Goal: Information Seeking & Learning: Learn about a topic

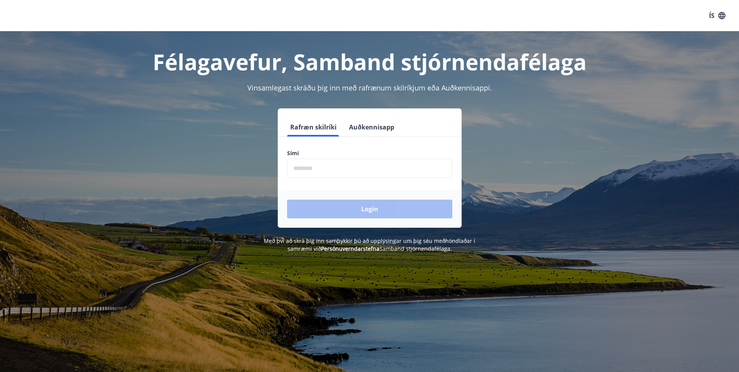
click at [294, 168] on input "phone" at bounding box center [369, 168] width 165 height 19
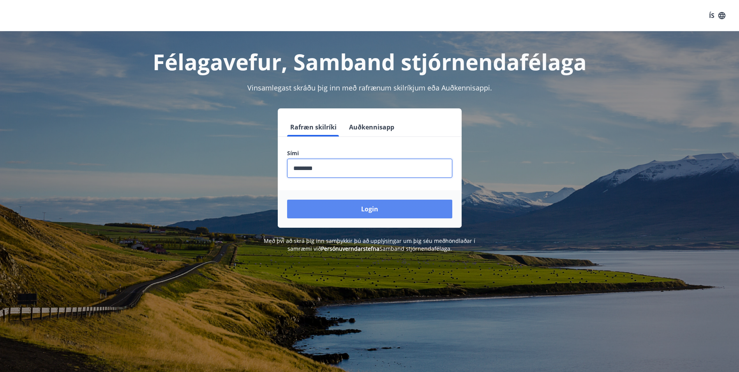
type input "********"
click at [359, 206] on button "Login" at bounding box center [369, 208] width 165 height 19
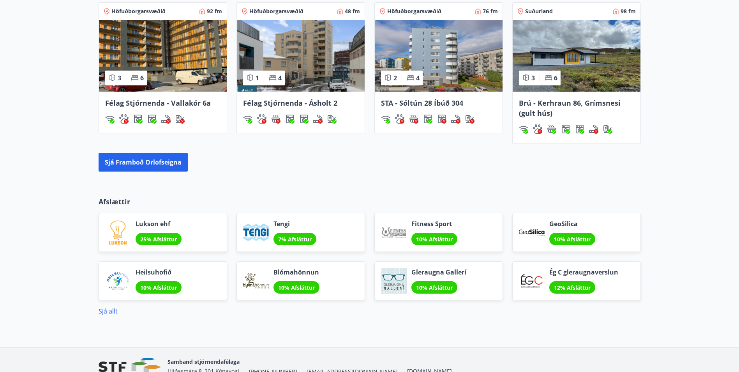
scroll to position [412, 0]
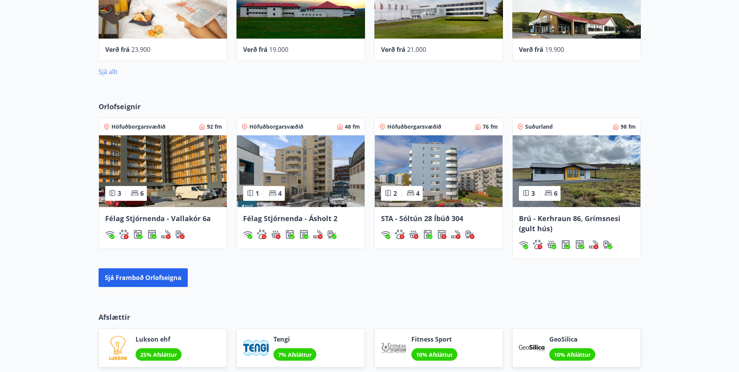
click at [111, 70] on link "Sjá allt" at bounding box center [108, 71] width 19 height 9
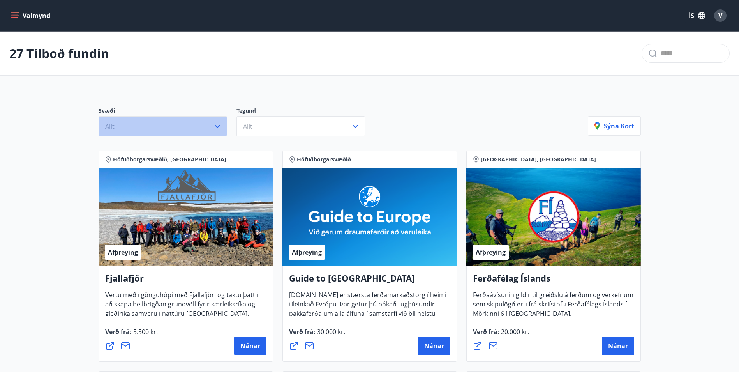
click at [201, 127] on button "Allt" at bounding box center [163, 126] width 129 height 20
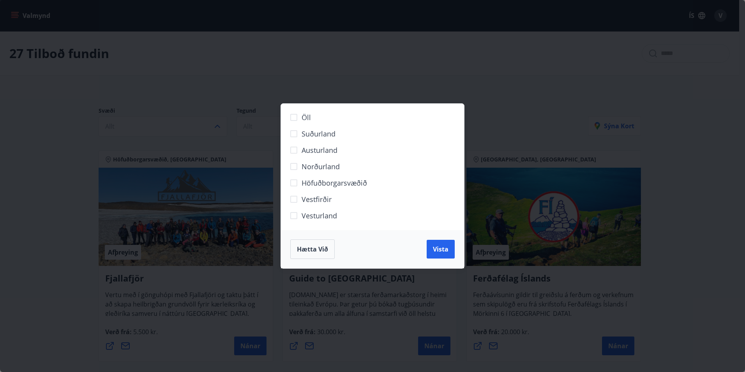
click at [141, 94] on div "Öll Suðurland [GEOGRAPHIC_DATA] Norðurland Höfuðborgarsvæðið [GEOGRAPHIC_DATA] …" at bounding box center [372, 186] width 745 height 372
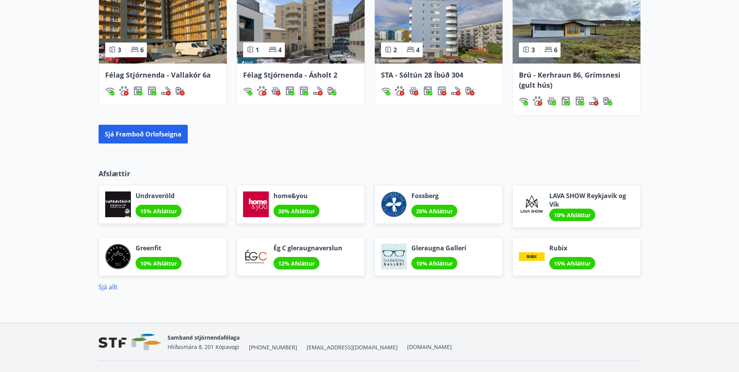
scroll to position [572, 0]
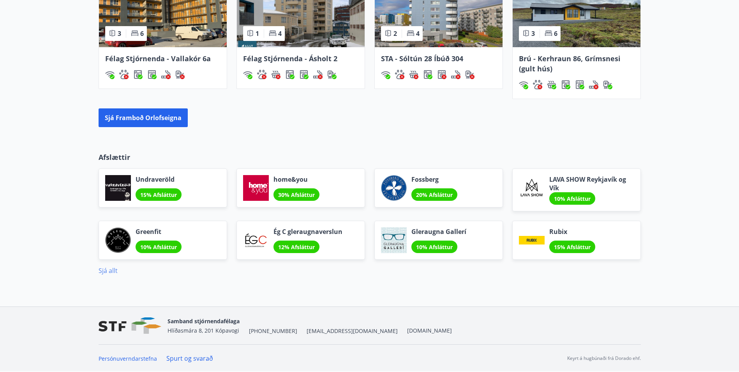
click at [108, 270] on link "Sjá allt" at bounding box center [108, 270] width 19 height 9
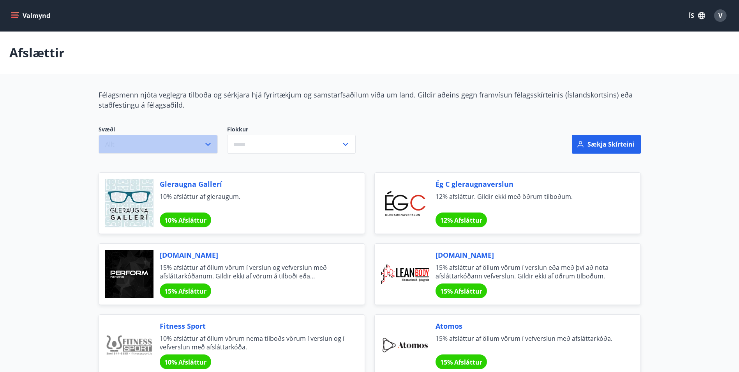
click at [145, 143] on button "Allt" at bounding box center [158, 144] width 119 height 19
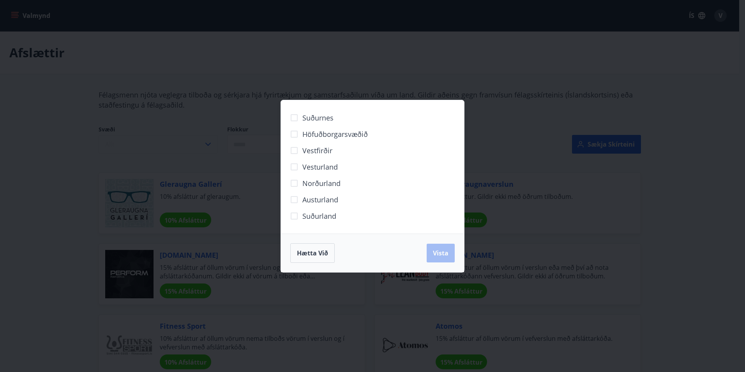
click at [145, 143] on div "Suðurnes Höfuðborgarsvæðið [GEOGRAPHIC_DATA] [GEOGRAPHIC_DATA] Norðurland [GEOG…" at bounding box center [372, 186] width 745 height 372
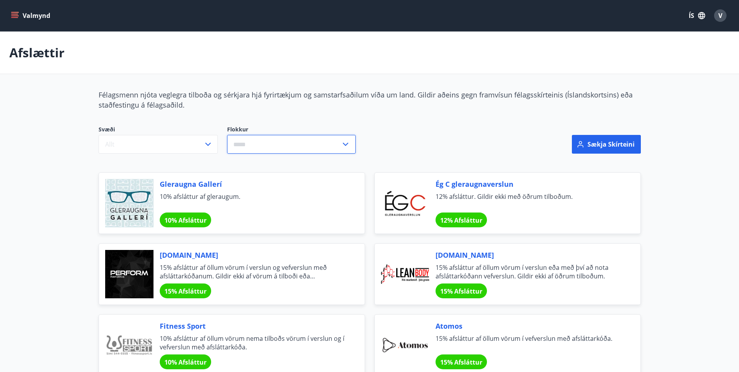
click at [277, 144] on input "text" at bounding box center [284, 144] width 114 height 19
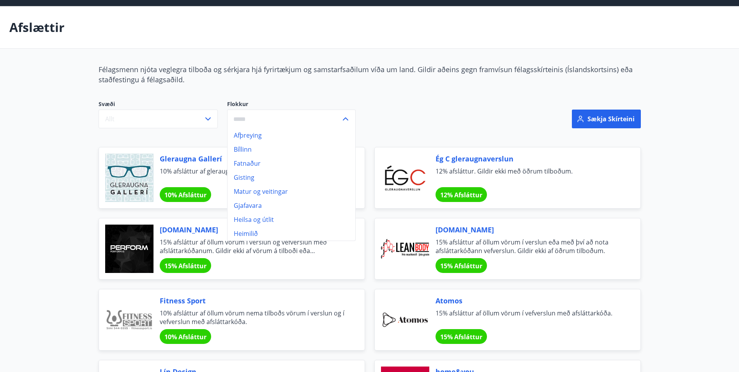
scroll to position [39, 0]
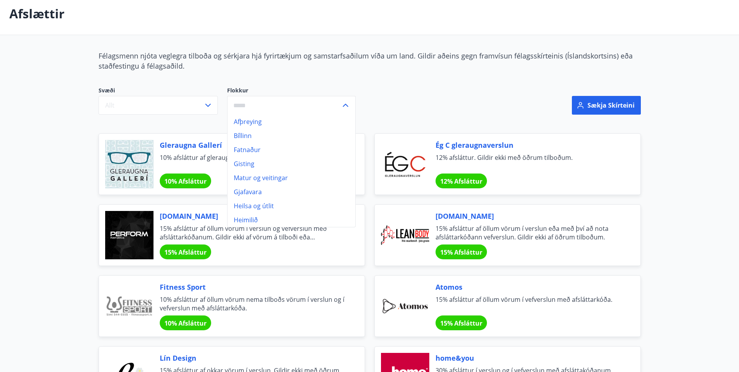
click at [395, 88] on div "Svæði Allt Flokkur Afþreying Bíllinn Fatnaður Gisting Matur og veitingar Gjafav…" at bounding box center [278, 100] width 358 height 28
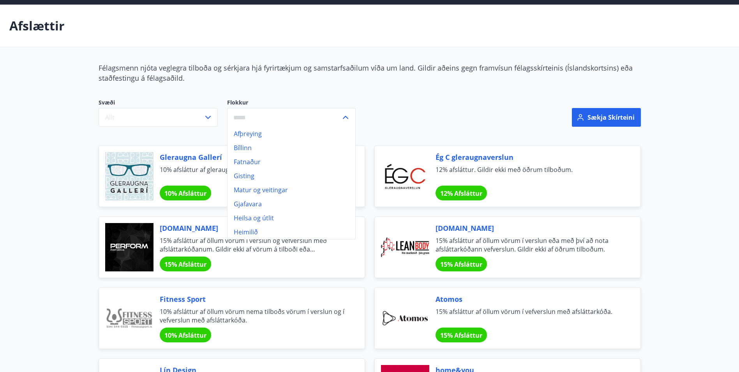
scroll to position [0, 0]
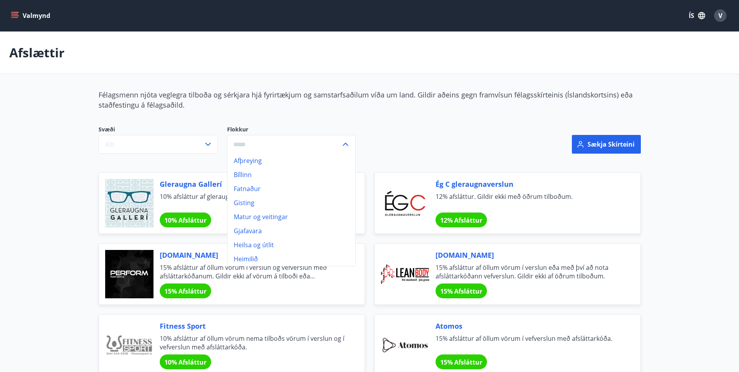
click at [12, 12] on icon "menu" at bounding box center [15, 16] width 8 height 8
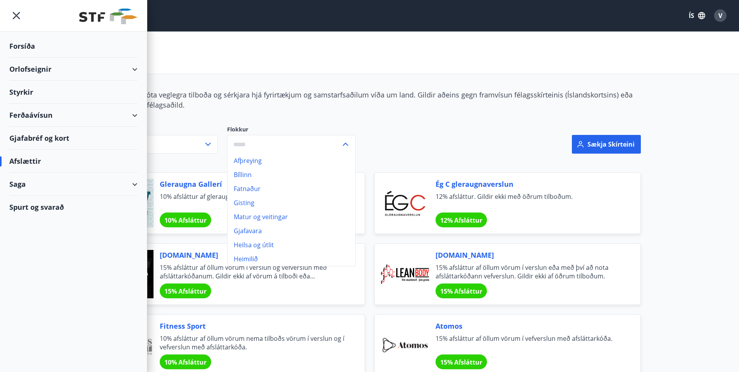
click at [136, 113] on div "Ferðaávísun" at bounding box center [73, 115] width 128 height 23
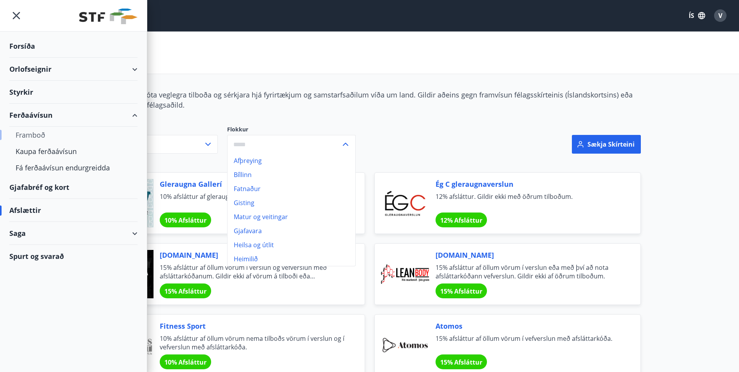
click at [26, 130] on div "Framboð" at bounding box center [74, 135] width 116 height 16
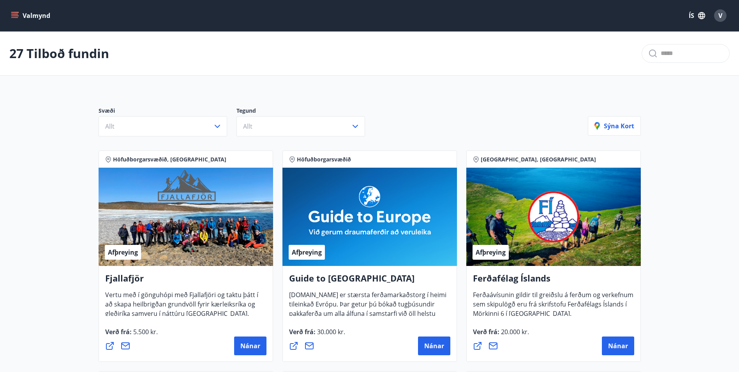
click at [14, 12] on icon "menu" at bounding box center [15, 16] width 8 height 8
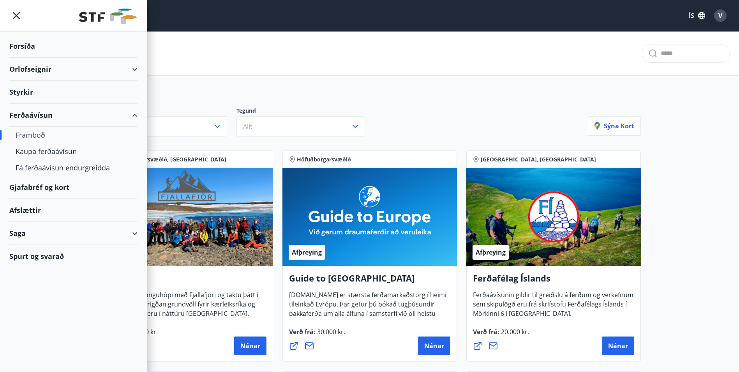
click at [51, 185] on div "Gjafabréf og kort" at bounding box center [73, 187] width 128 height 23
